Goal: Book appointment/travel/reservation

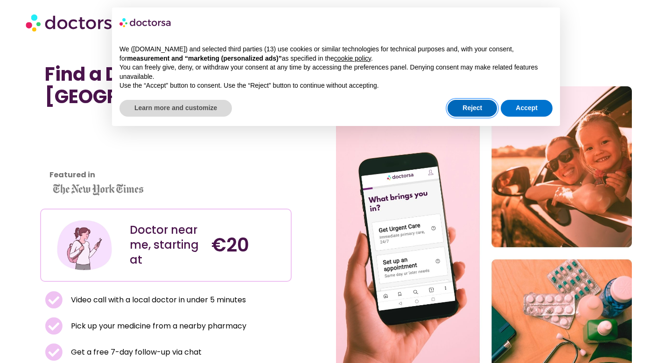
click at [477, 113] on button "Reject" at bounding box center [471, 108] width 49 height 17
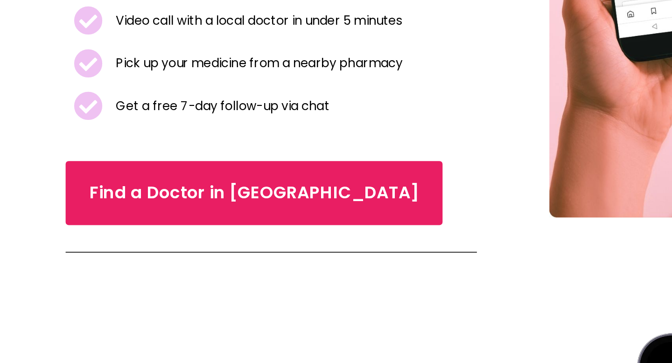
scroll to position [183, 0]
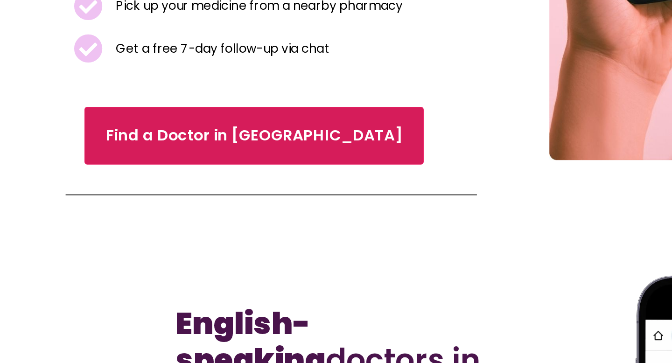
click at [100, 218] on span "Find a Doctor in Lisbon" at bounding box center [155, 222] width 181 height 14
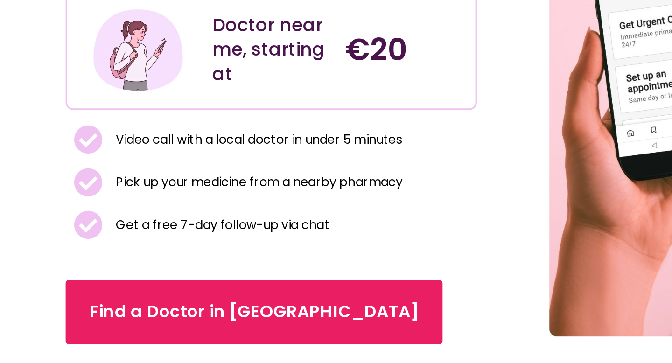
scroll to position [75, 0]
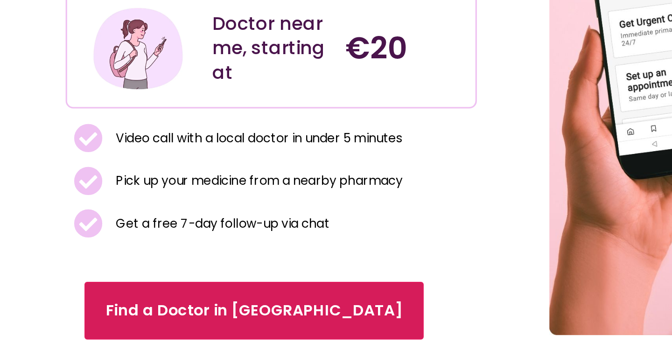
click at [122, 340] on link "Find a Doctor in Lisbon" at bounding box center [156, 330] width 208 height 35
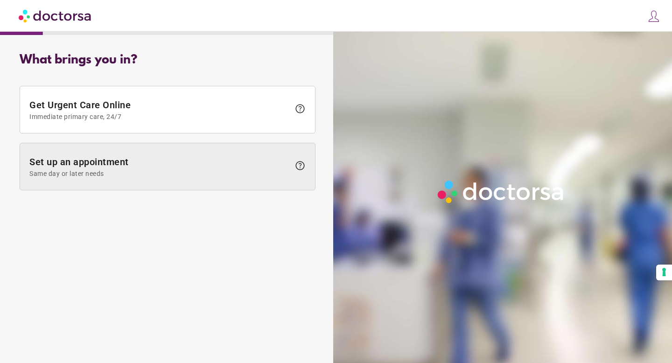
click at [135, 181] on span at bounding box center [167, 166] width 295 height 47
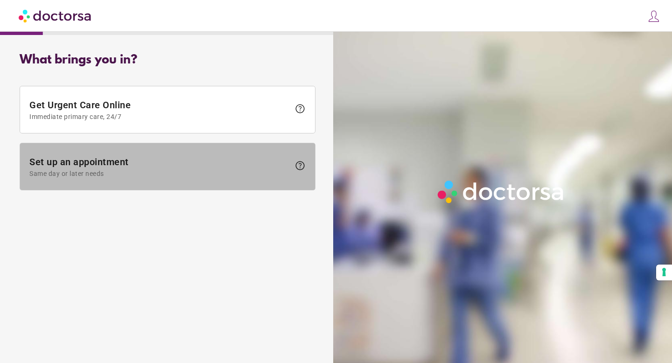
click at [234, 185] on span at bounding box center [167, 166] width 295 height 47
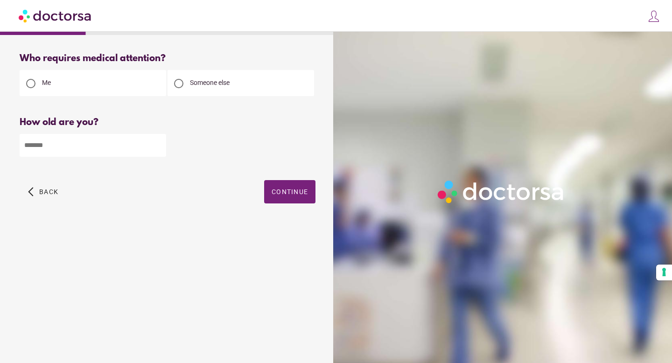
click at [92, 154] on input "number" at bounding box center [93, 145] width 146 height 23
type input "**"
click at [283, 195] on span "Continue" at bounding box center [289, 191] width 36 height 7
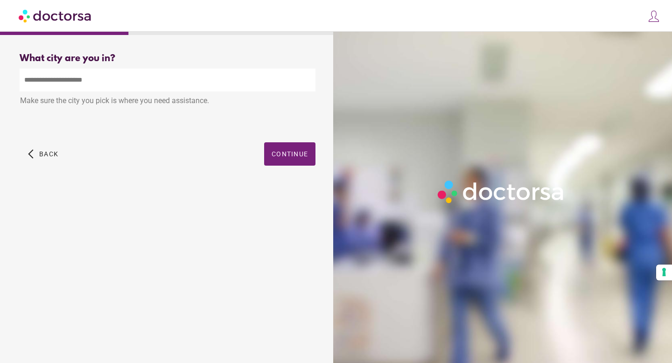
click at [214, 83] on input "text" at bounding box center [168, 80] width 296 height 23
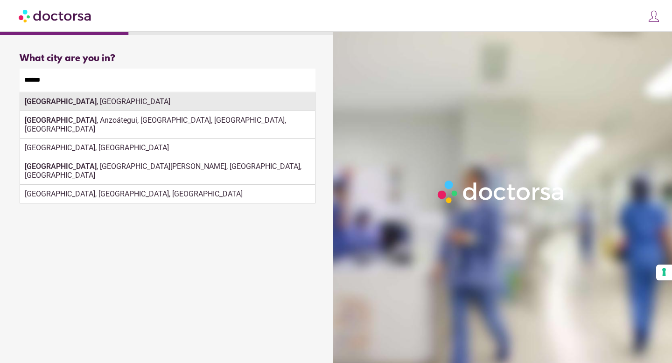
click at [253, 99] on div "Lisboa , Portugal" at bounding box center [167, 101] width 295 height 19
type input "**********"
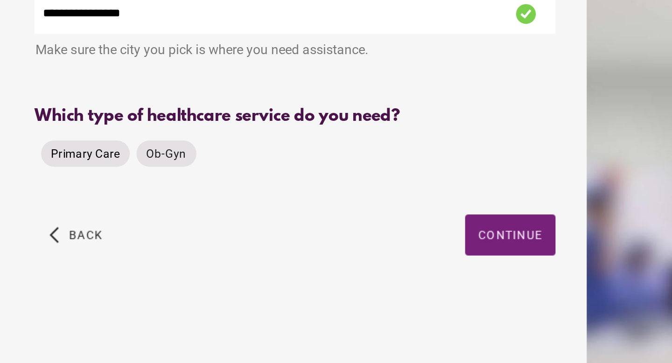
click at [55, 164] on span "Primary Care" at bounding box center [48, 159] width 39 height 9
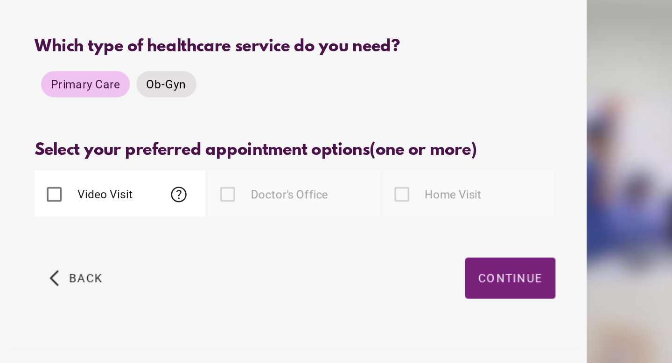
click at [99, 161] on span "Ob-Gyn" at bounding box center [94, 159] width 23 height 7
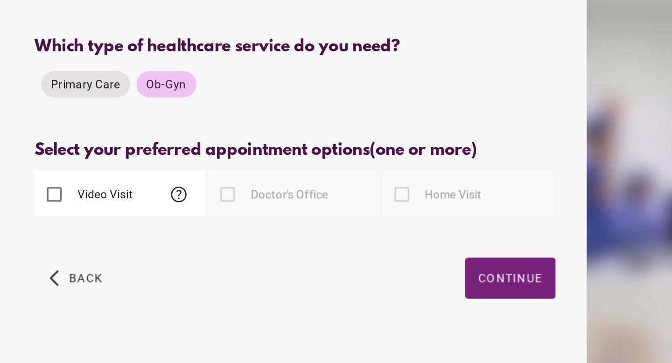
click at [91, 158] on span "Ob-Gyn" at bounding box center [94, 159] width 23 height 7
click at [45, 162] on span "Primary Care" at bounding box center [48, 159] width 39 height 7
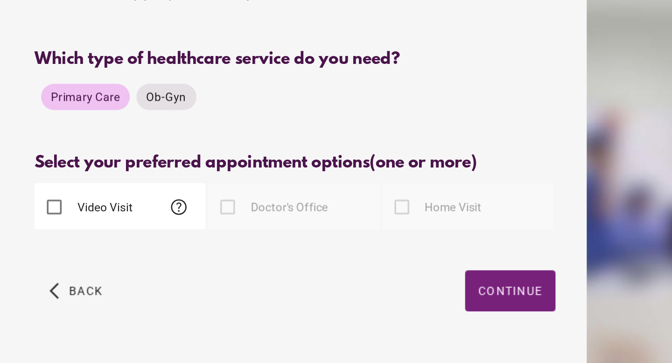
click at [262, 266] on div "arrow_back_ios Back Continue" at bounding box center [168, 276] width 296 height 37
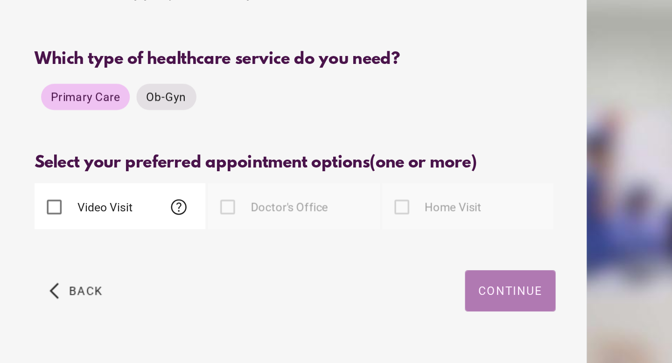
click at [269, 266] on span "button" at bounding box center [289, 269] width 51 height 23
